Goal: Find specific page/section: Find specific page/section

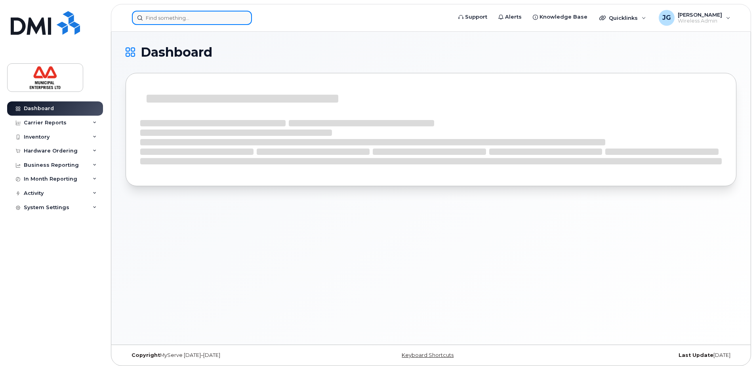
click at [162, 19] on input at bounding box center [192, 18] width 120 height 14
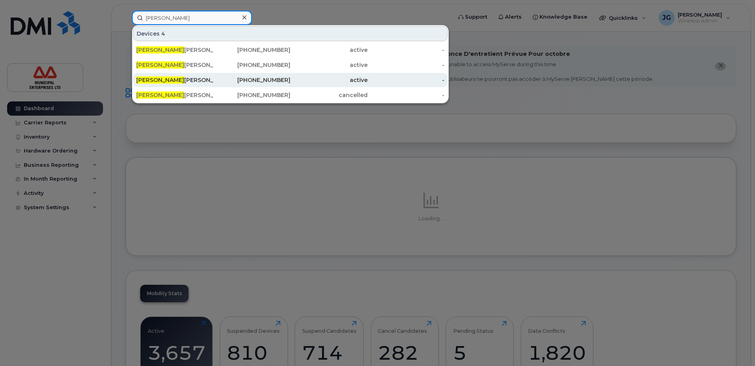
type input "[PERSON_NAME]"
click at [175, 82] on div "[PERSON_NAME]" at bounding box center [174, 80] width 77 height 8
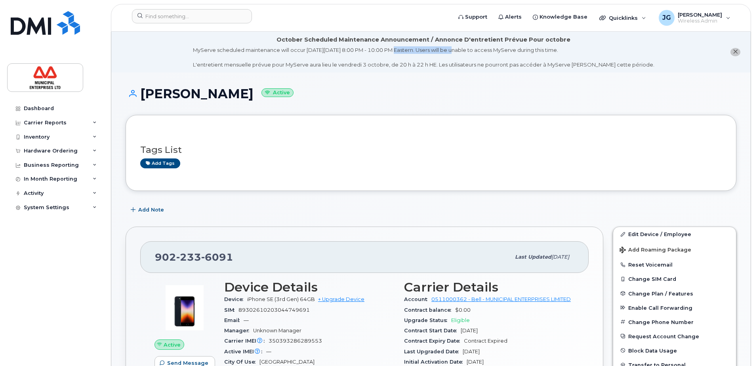
drag, startPoint x: 405, startPoint y: 52, endPoint x: 470, endPoint y: 47, distance: 65.2
click at [470, 47] on div "MyServe scheduled maintenance will occur [DATE][DATE] 8:00 PM - 10:00 PM Easter…" at bounding box center [423, 57] width 461 height 22
